Goal: Obtain resource: Download file/media

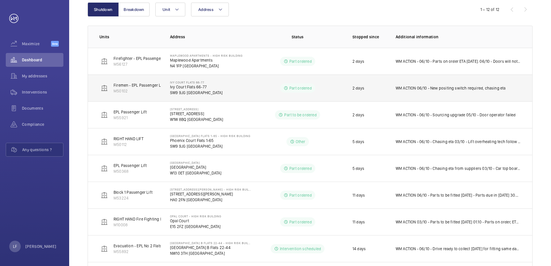
scroll to position [48, 0]
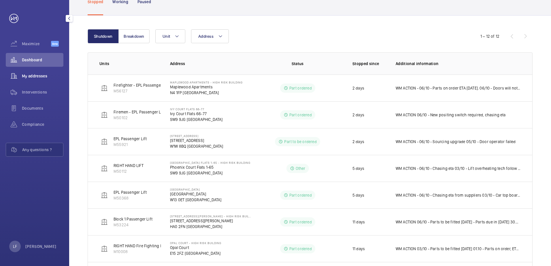
click at [37, 77] on span "My addresses" at bounding box center [42, 76] width 41 height 6
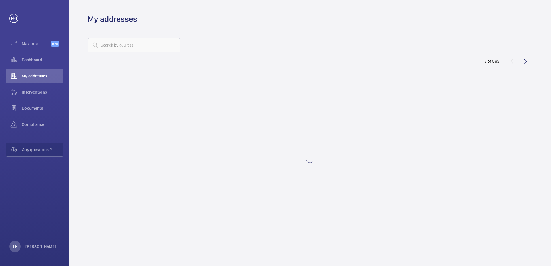
click at [107, 49] on input "text" at bounding box center [134, 45] width 93 height 14
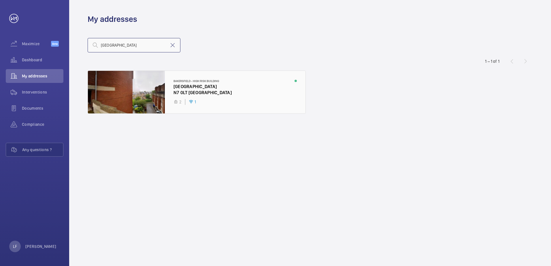
type input "bakersfield"
click at [180, 89] on div at bounding box center [197, 92] width 218 height 43
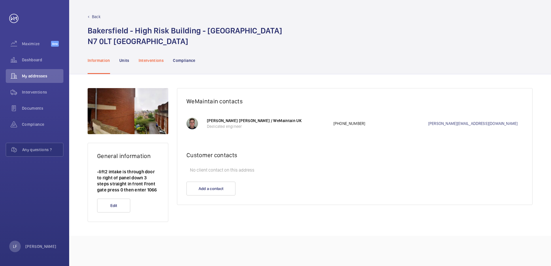
click at [162, 63] on p "Interventions" at bounding box center [151, 61] width 25 height 6
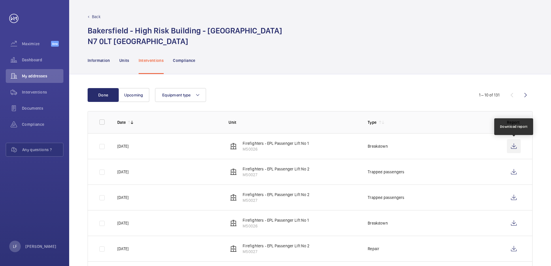
click at [517, 146] on wm-front-icon-button at bounding box center [514, 146] width 14 height 14
click at [126, 61] on p "Units" at bounding box center [124, 61] width 10 height 6
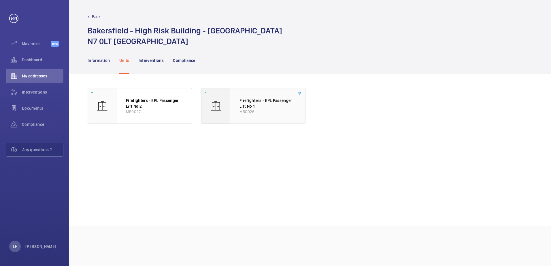
click at [248, 113] on p "M50026" at bounding box center [267, 111] width 56 height 5
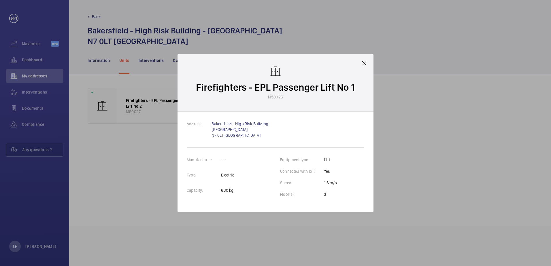
click at [360, 64] on div "Firefighters - EPL Passenger Lift No 1 M50026" at bounding box center [276, 83] width 196 height 58
click at [362, 67] on div "Firefighters - EPL Passenger Lift No 1 M50026" at bounding box center [276, 83] width 196 height 58
click at [363, 66] on mat-icon at bounding box center [364, 63] width 7 height 7
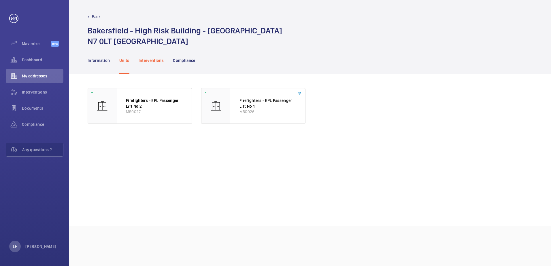
click at [158, 60] on p "Interventions" at bounding box center [151, 61] width 25 height 6
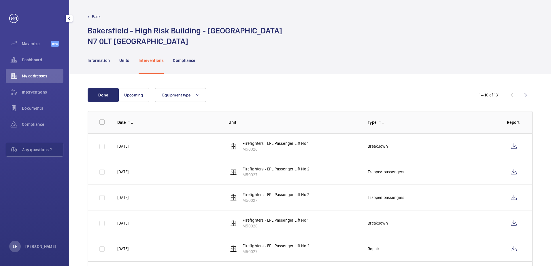
click at [20, 56] on wm-front-icon-button at bounding box center [14, 60] width 16 height 14
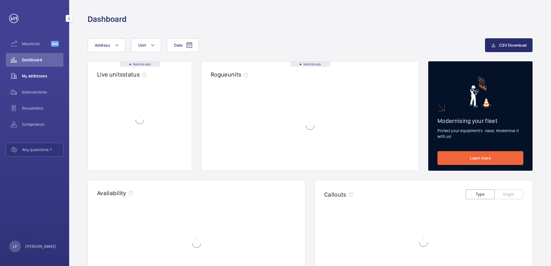
click at [35, 79] on div "My addresses" at bounding box center [35, 76] width 58 height 14
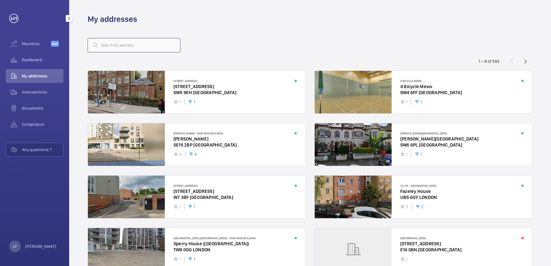
click at [116, 48] on input "text" at bounding box center [134, 45] width 93 height 14
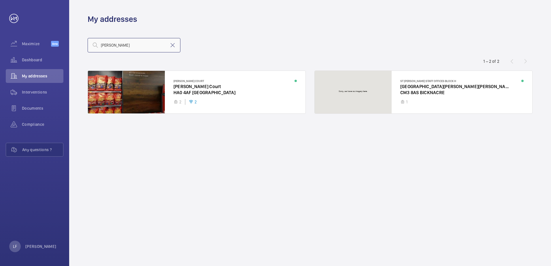
type input "[PERSON_NAME]"
click at [35, 60] on span "Dashboard" at bounding box center [42, 60] width 41 height 6
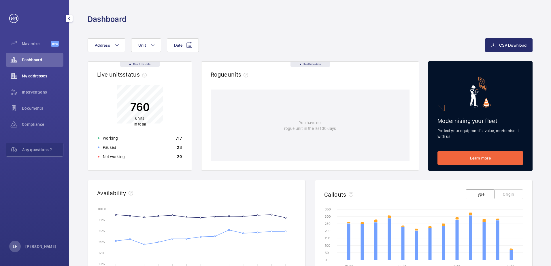
click at [39, 78] on span "My addresses" at bounding box center [42, 76] width 41 height 6
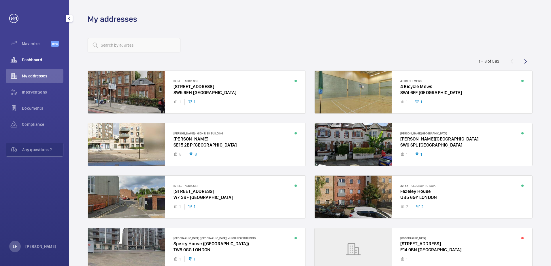
click at [34, 63] on span "Dashboard" at bounding box center [42, 60] width 41 height 6
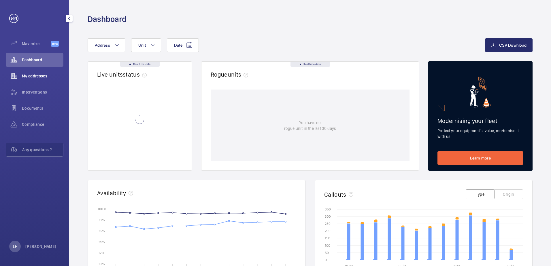
click at [35, 74] on span "My addresses" at bounding box center [42, 76] width 41 height 6
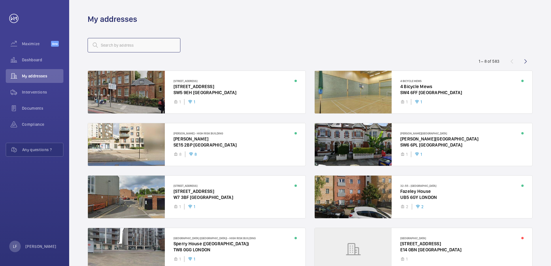
click at [108, 46] on input "text" at bounding box center [134, 45] width 93 height 14
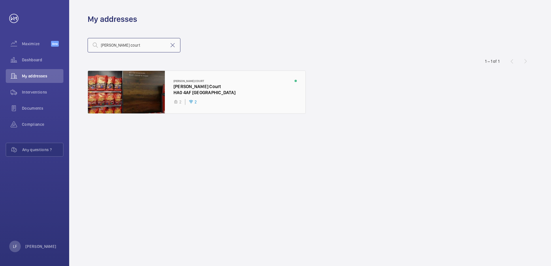
type input "[PERSON_NAME] court"
click at [192, 88] on div at bounding box center [197, 92] width 218 height 43
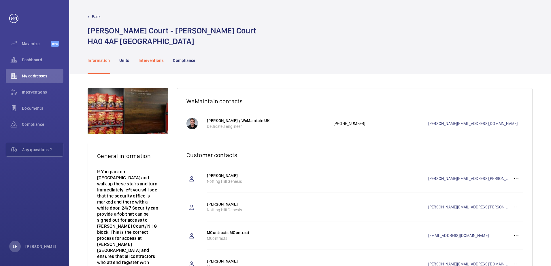
click at [147, 62] on p "Interventions" at bounding box center [151, 61] width 25 height 6
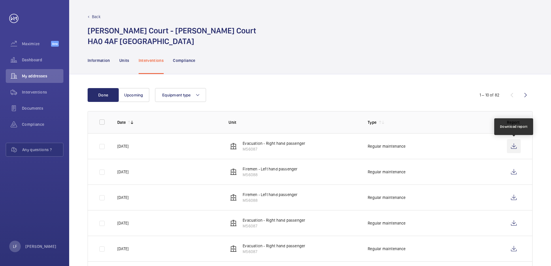
click at [510, 148] on wm-front-icon-button at bounding box center [514, 146] width 14 height 14
click at [513, 172] on wm-front-icon-button at bounding box center [514, 172] width 14 height 14
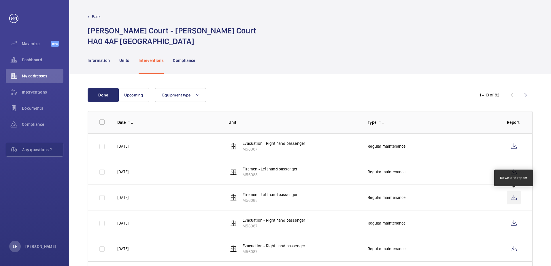
click at [517, 196] on wm-front-icon-button at bounding box center [514, 198] width 14 height 14
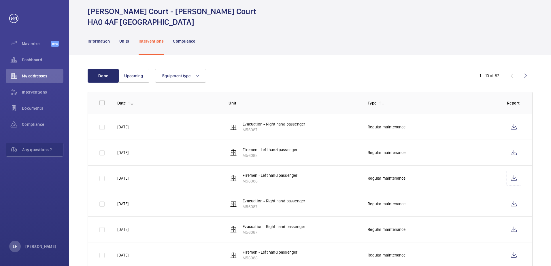
scroll to position [29, 0]
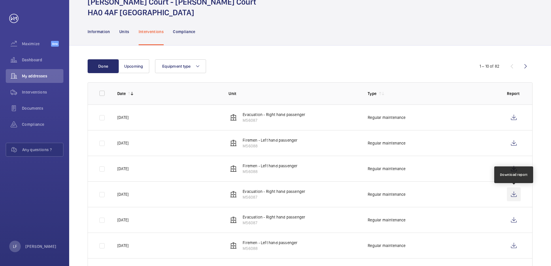
click at [511, 194] on wm-front-icon-button at bounding box center [514, 195] width 14 height 14
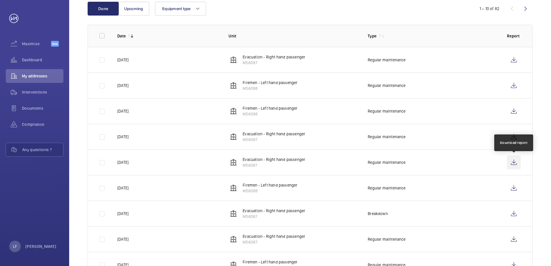
click at [510, 164] on wm-front-icon-button at bounding box center [514, 163] width 14 height 14
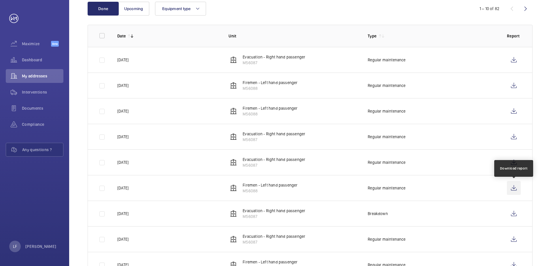
click at [509, 187] on wm-front-icon-button at bounding box center [514, 188] width 14 height 14
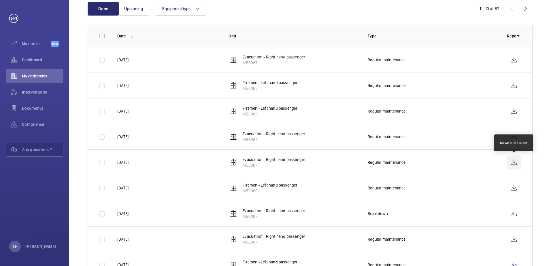
click at [508, 164] on wm-front-icon-button at bounding box center [514, 163] width 14 height 14
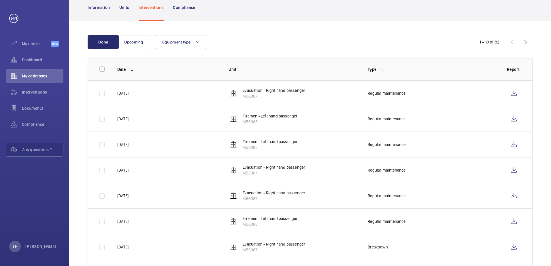
scroll to position [0, 0]
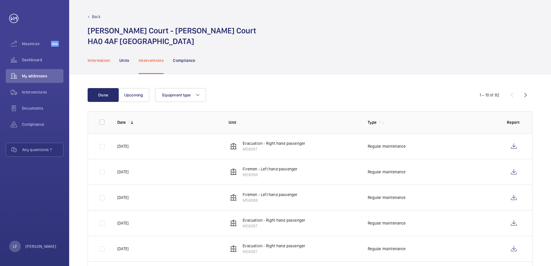
click at [99, 64] on div "Information" at bounding box center [99, 60] width 22 height 27
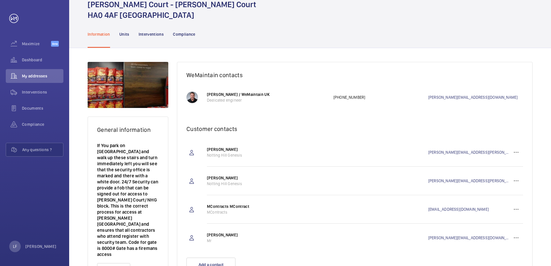
scroll to position [55, 0]
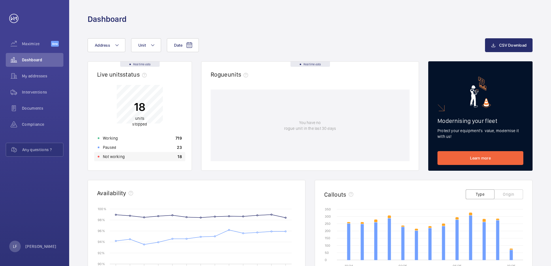
click at [135, 160] on div "Not working 18" at bounding box center [139, 156] width 91 height 9
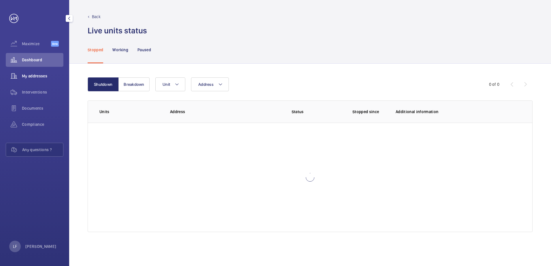
click at [38, 79] on span "My addresses" at bounding box center [42, 76] width 41 height 6
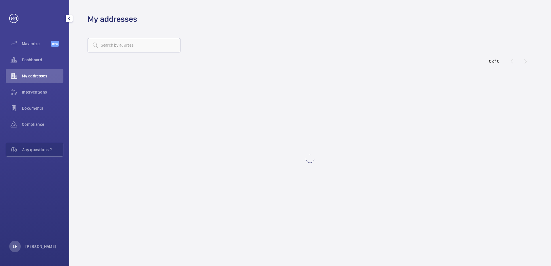
click at [119, 45] on input "text" at bounding box center [134, 45] width 93 height 14
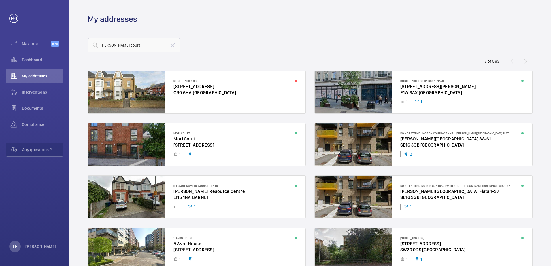
type input "[PERSON_NAME] court"
click at [127, 49] on input "[PERSON_NAME] court" at bounding box center [134, 45] width 93 height 14
click at [106, 45] on input "[PERSON_NAME] court" at bounding box center [134, 45] width 93 height 14
click at [41, 60] on span "Dashboard" at bounding box center [42, 60] width 41 height 6
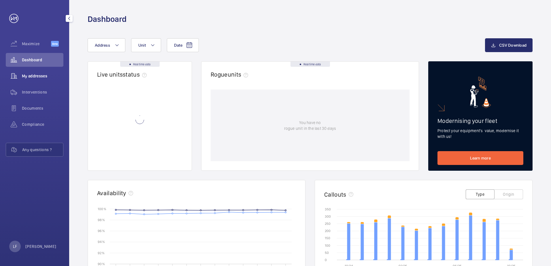
click at [34, 74] on span "My addresses" at bounding box center [42, 76] width 41 height 6
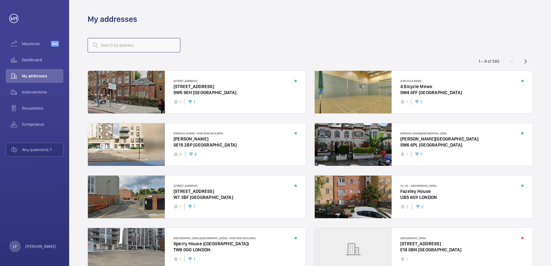
click at [108, 50] on input "text" at bounding box center [134, 45] width 93 height 14
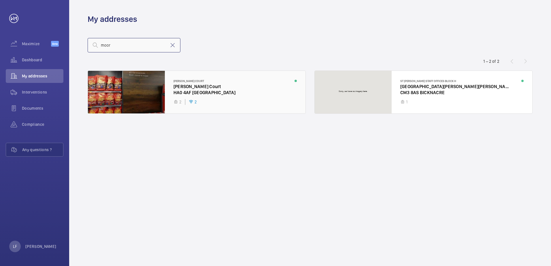
type input "moor"
click at [186, 92] on div at bounding box center [197, 92] width 218 height 43
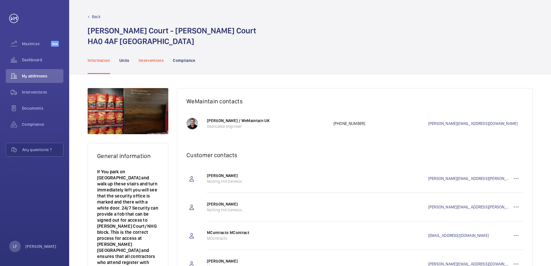
click at [149, 61] on p "Interventions" at bounding box center [151, 61] width 25 height 6
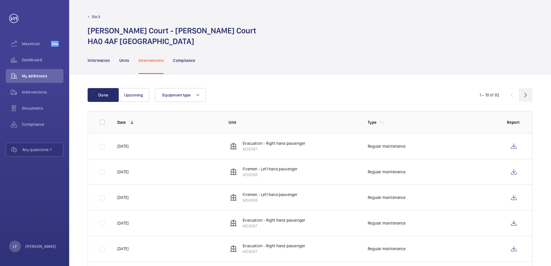
click at [522, 97] on wm-front-icon-button at bounding box center [526, 95] width 14 height 14
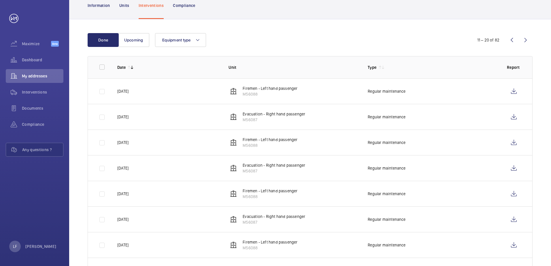
scroll to position [51, 0]
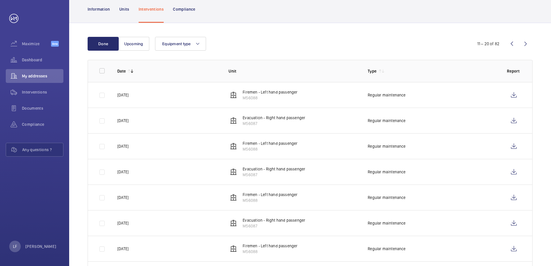
click at [530, 46] on wm-front-icon-button at bounding box center [526, 44] width 14 height 14
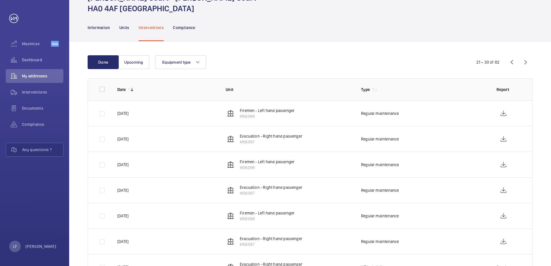
scroll to position [22, 0]
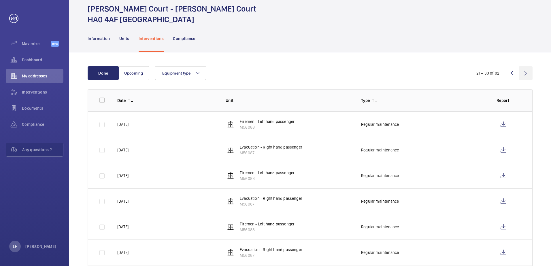
click at [523, 74] on wm-front-icon-button at bounding box center [526, 73] width 14 height 14
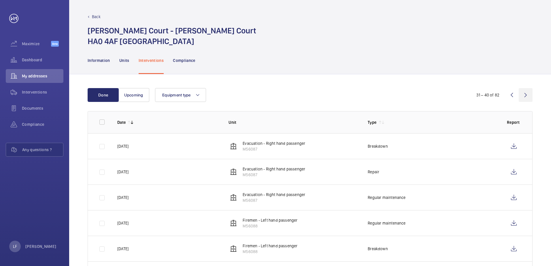
click at [524, 98] on wm-front-icon-button at bounding box center [526, 95] width 14 height 14
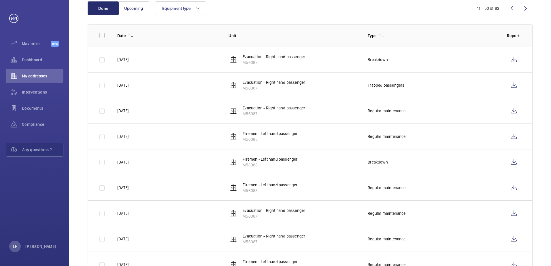
scroll to position [80, 0]
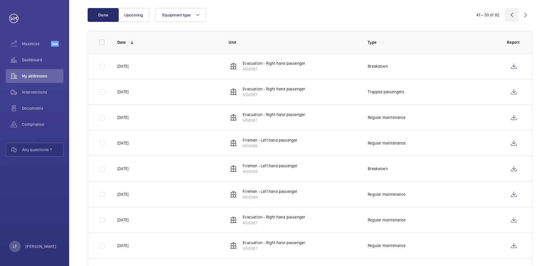
click at [513, 16] on wm-front-icon-button at bounding box center [512, 15] width 14 height 14
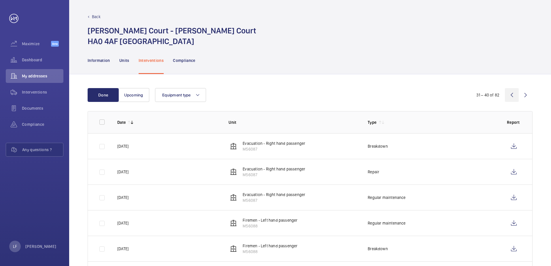
click at [512, 92] on wm-front-icon-button at bounding box center [512, 95] width 14 height 14
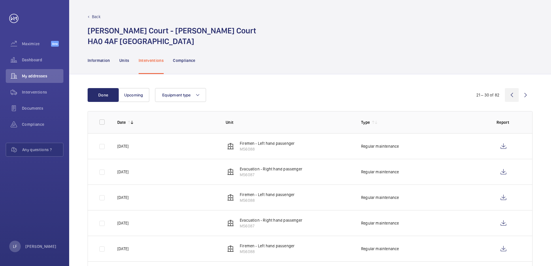
click at [512, 93] on wm-front-icon-button at bounding box center [512, 95] width 14 height 14
click at [510, 93] on wm-front-icon-button at bounding box center [512, 95] width 14 height 14
